Goal: Information Seeking & Learning: Learn about a topic

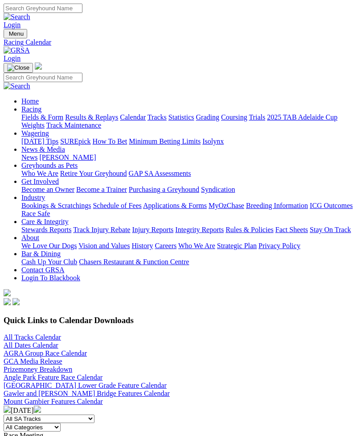
click at [7, 36] on img "Toggle navigation" at bounding box center [7, 36] width 0 height 0
click at [63, 121] on link "Fields & Form" at bounding box center [42, 117] width 42 height 8
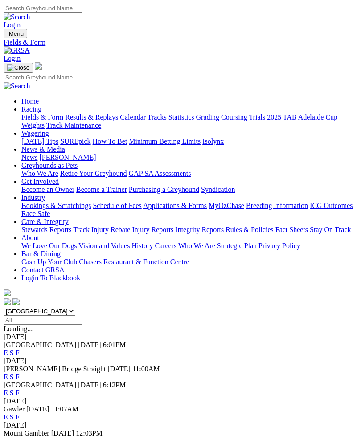
click at [20, 373] on link "F" at bounding box center [18, 377] width 4 height 8
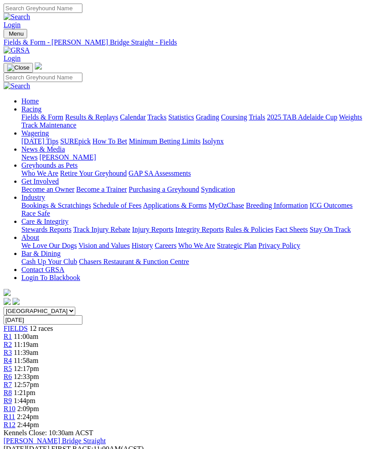
click at [7, 36] on img "Toggle navigation" at bounding box center [7, 36] width 0 height 0
click at [62, 113] on link "Fields & Form" at bounding box center [42, 117] width 42 height 8
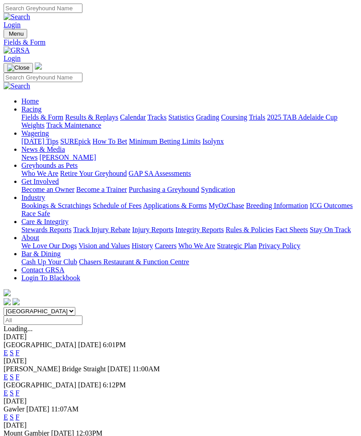
click at [20, 349] on link "F" at bounding box center [18, 353] width 4 height 8
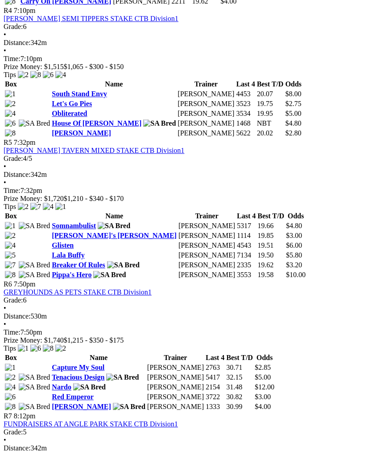
scroll to position [911, 0]
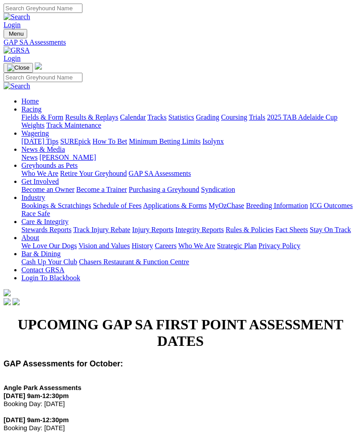
click at [7, 36] on img "Toggle navigation" at bounding box center [7, 36] width 0 height 0
click at [41, 105] on link "Racing" at bounding box center [31, 109] width 20 height 8
click at [63, 119] on link "Fields & Form" at bounding box center [42, 117] width 42 height 8
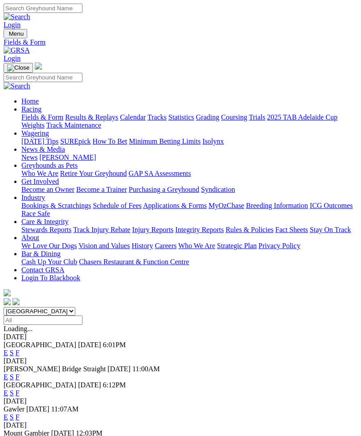
click at [20, 373] on link "F" at bounding box center [18, 377] width 4 height 8
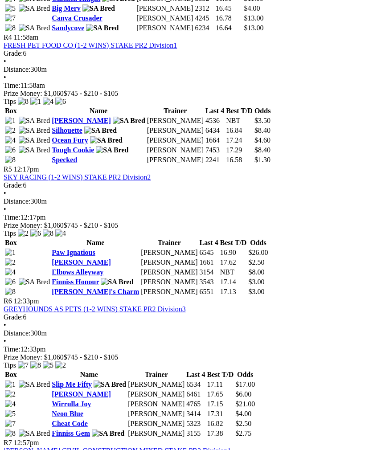
scroll to position [924, 0]
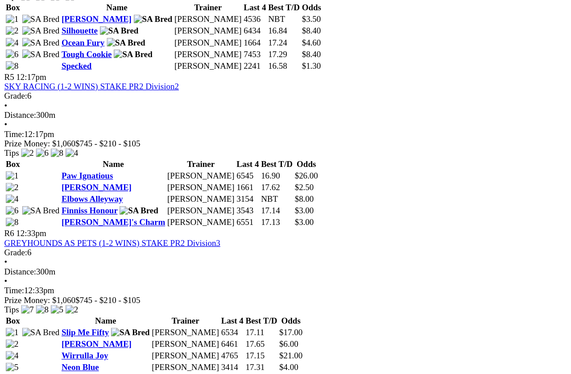
scroll to position [969, 0]
